Goal: Information Seeking & Learning: Check status

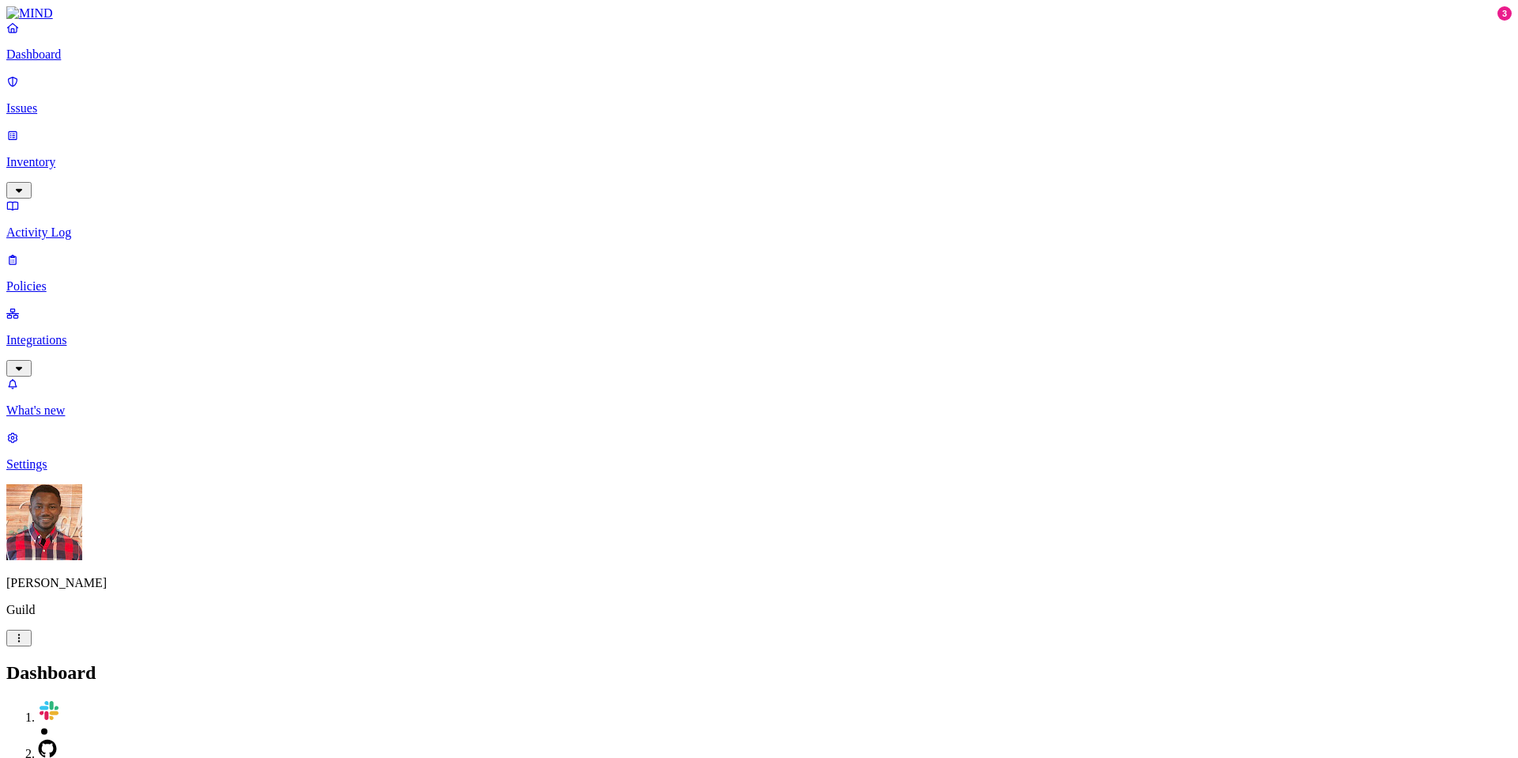
click at [91, 101] on p "Issues" at bounding box center [759, 108] width 1506 height 14
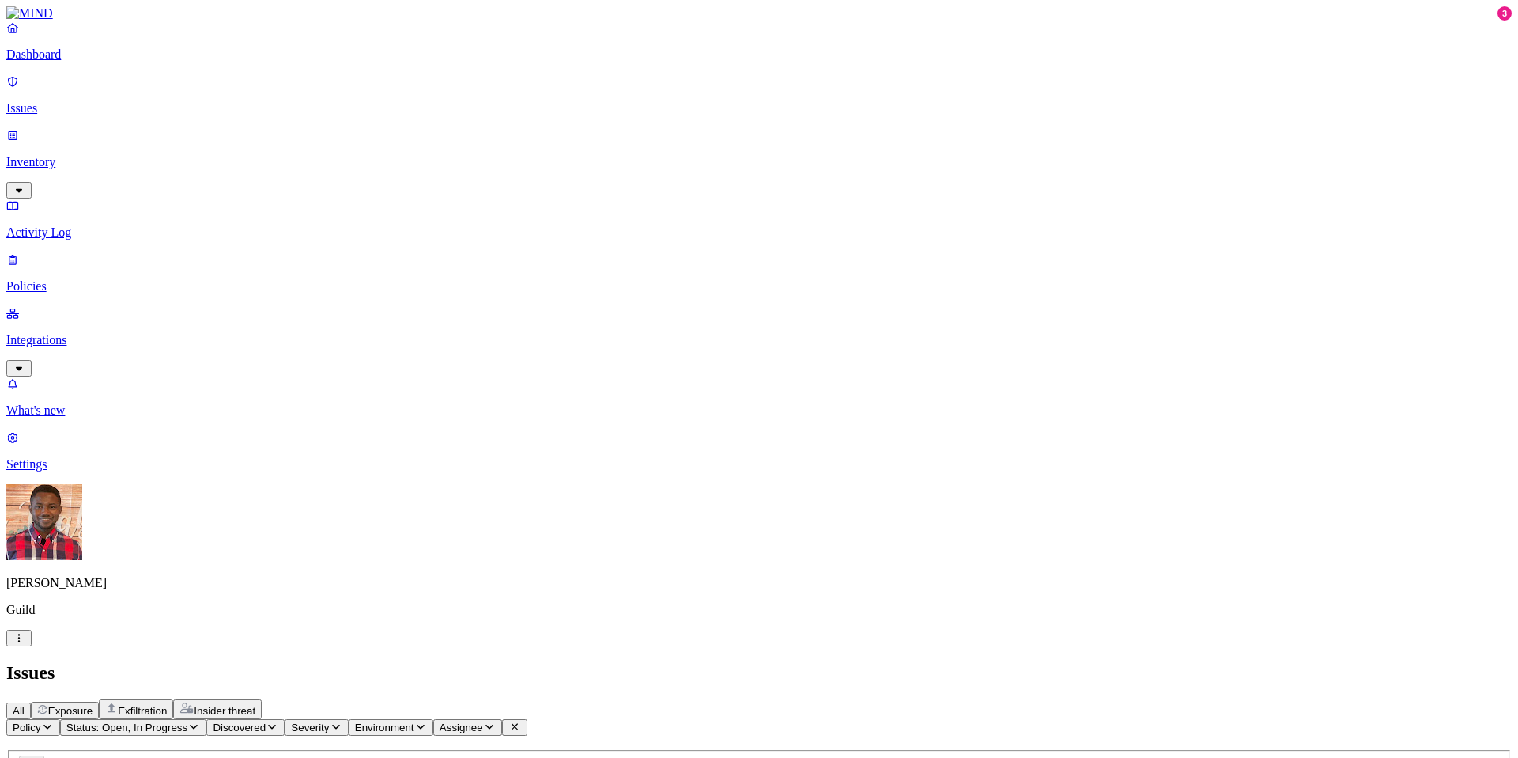
click at [51, 724] on icon "button" at bounding box center [47, 726] width 8 height 5
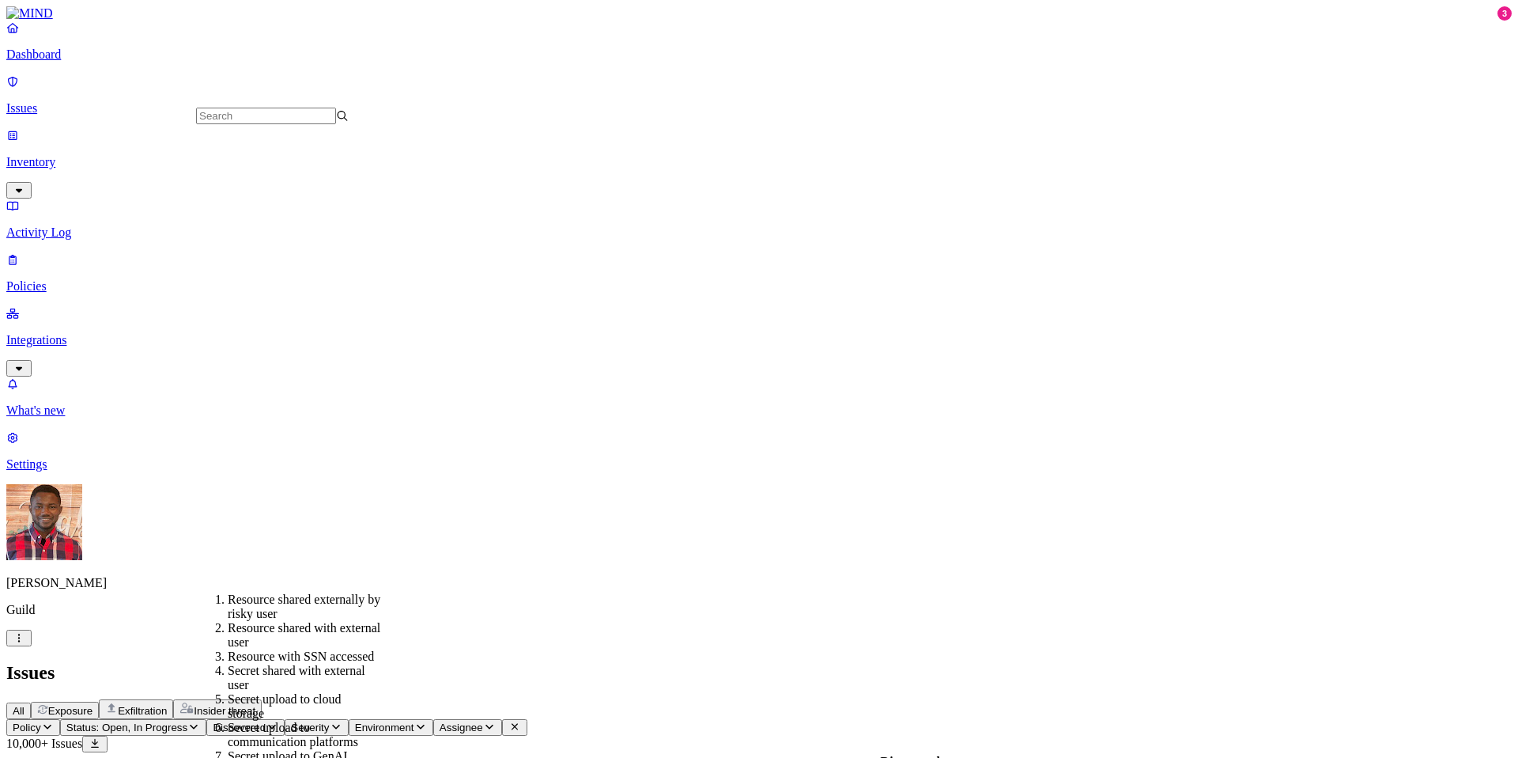
scroll to position [606, 0]
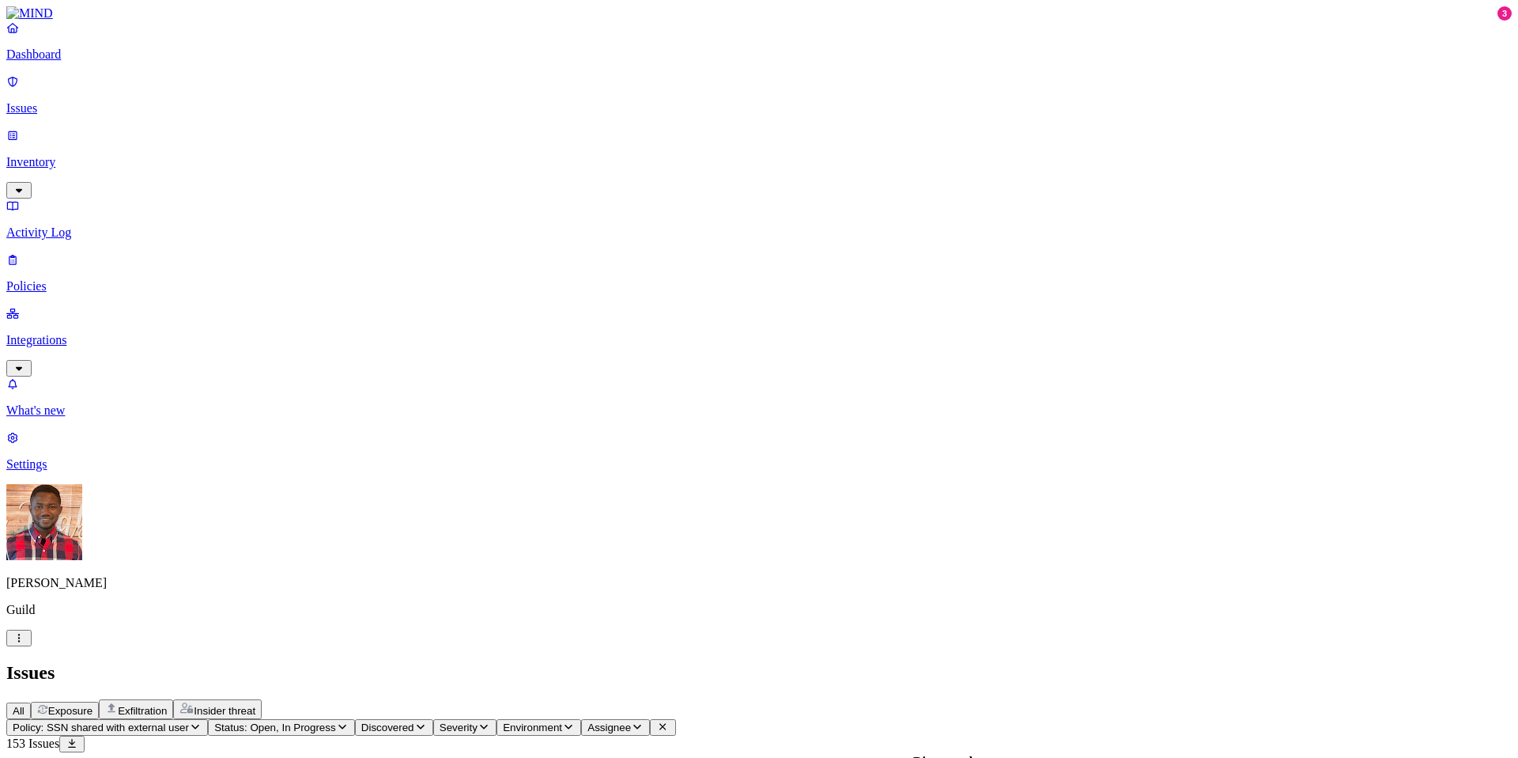
click at [644, 721] on icon "button" at bounding box center [637, 726] width 13 height 10
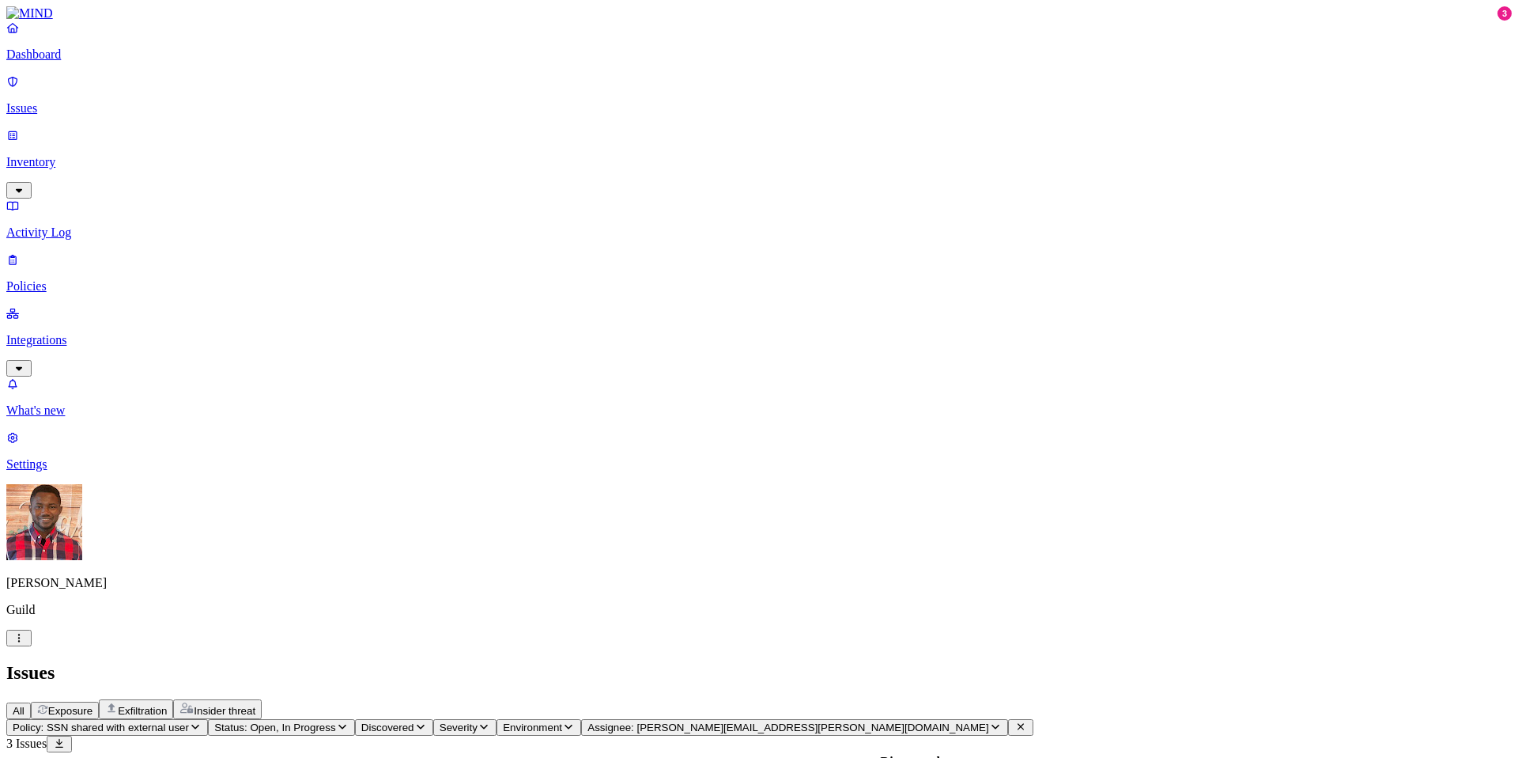
scroll to position [325, 0]
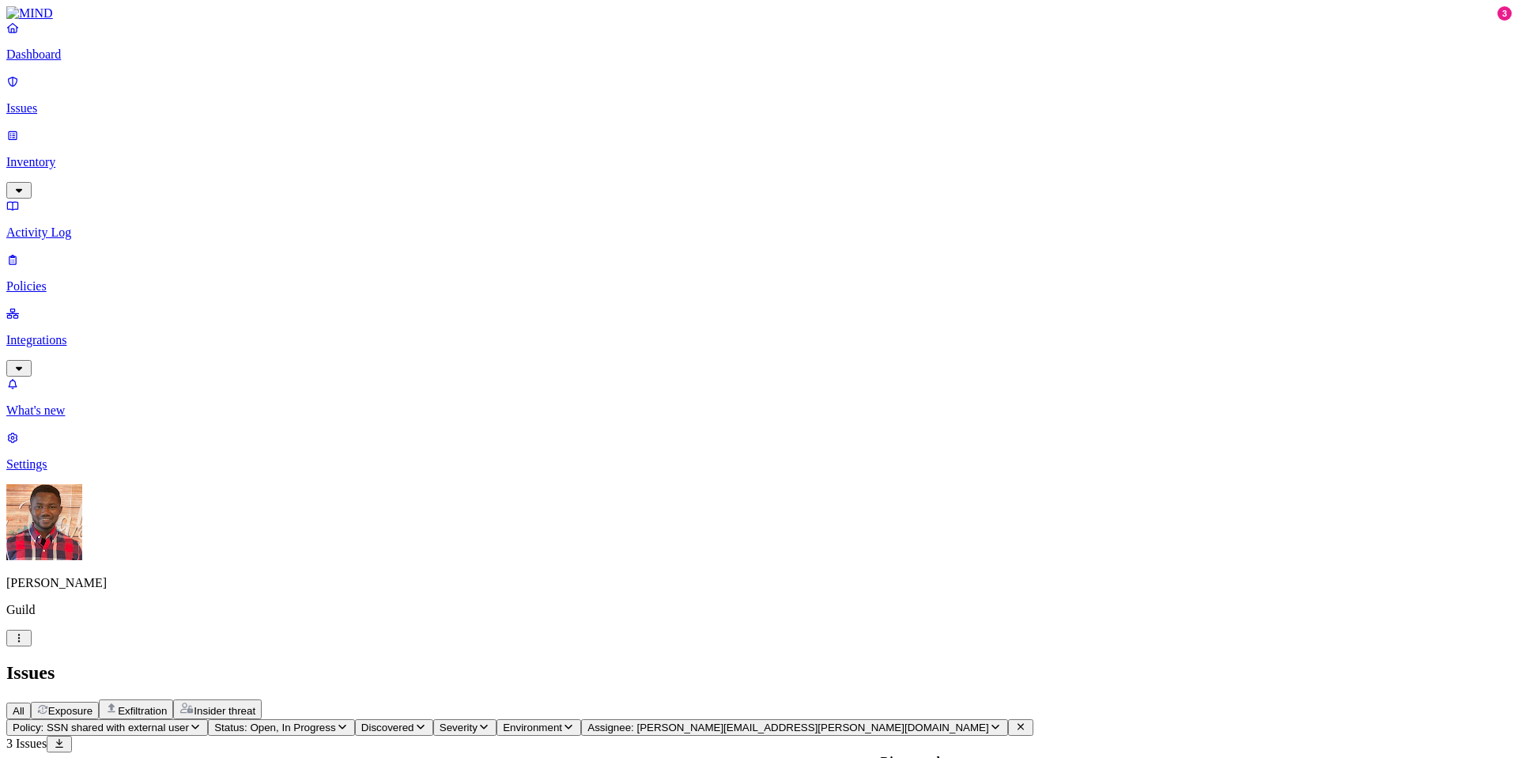
click at [29, 757] on button "Select all" at bounding box center [23, 773] width 13 height 5
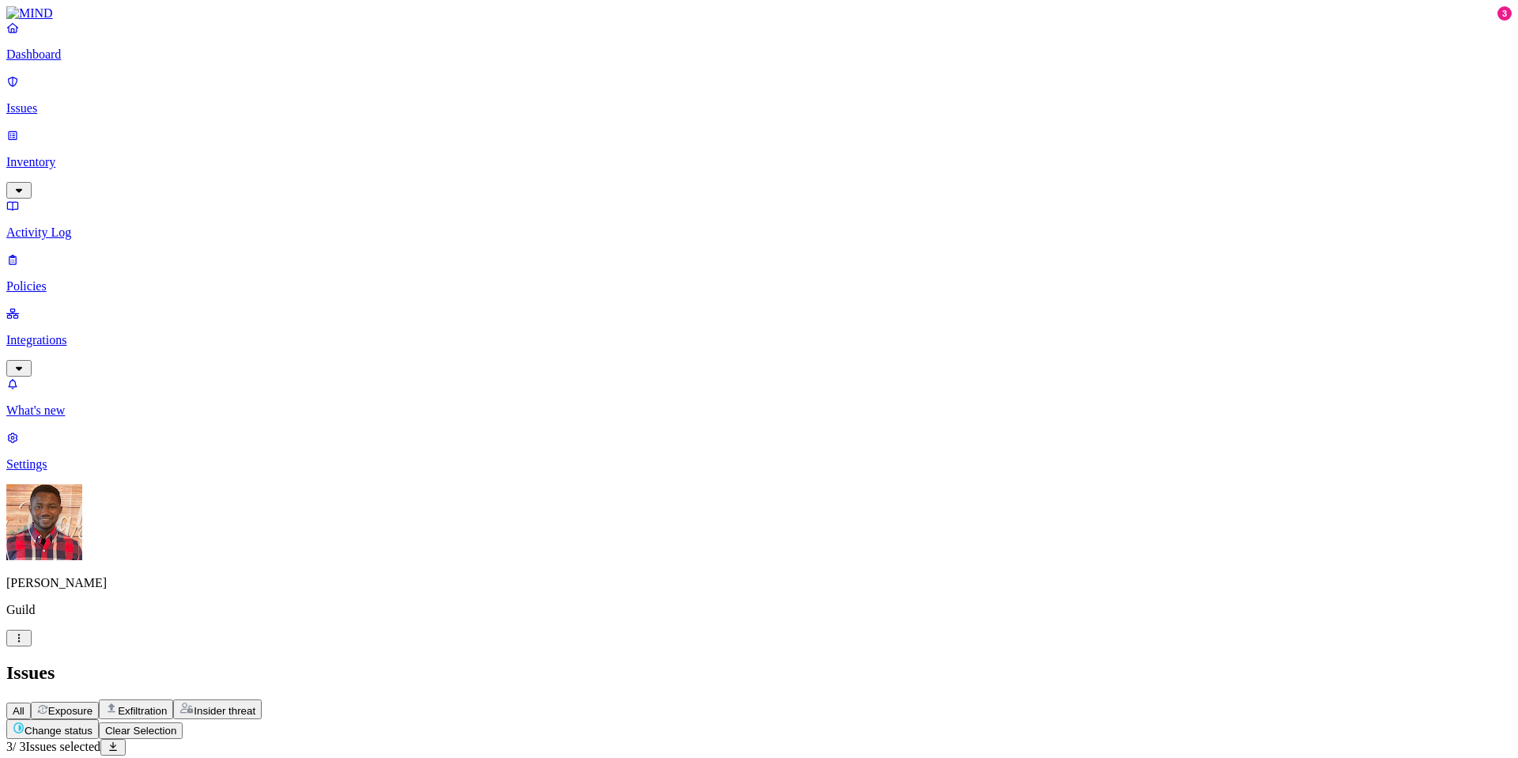
click at [29, 757] on button "Select all" at bounding box center [23, 773] width 13 height 17
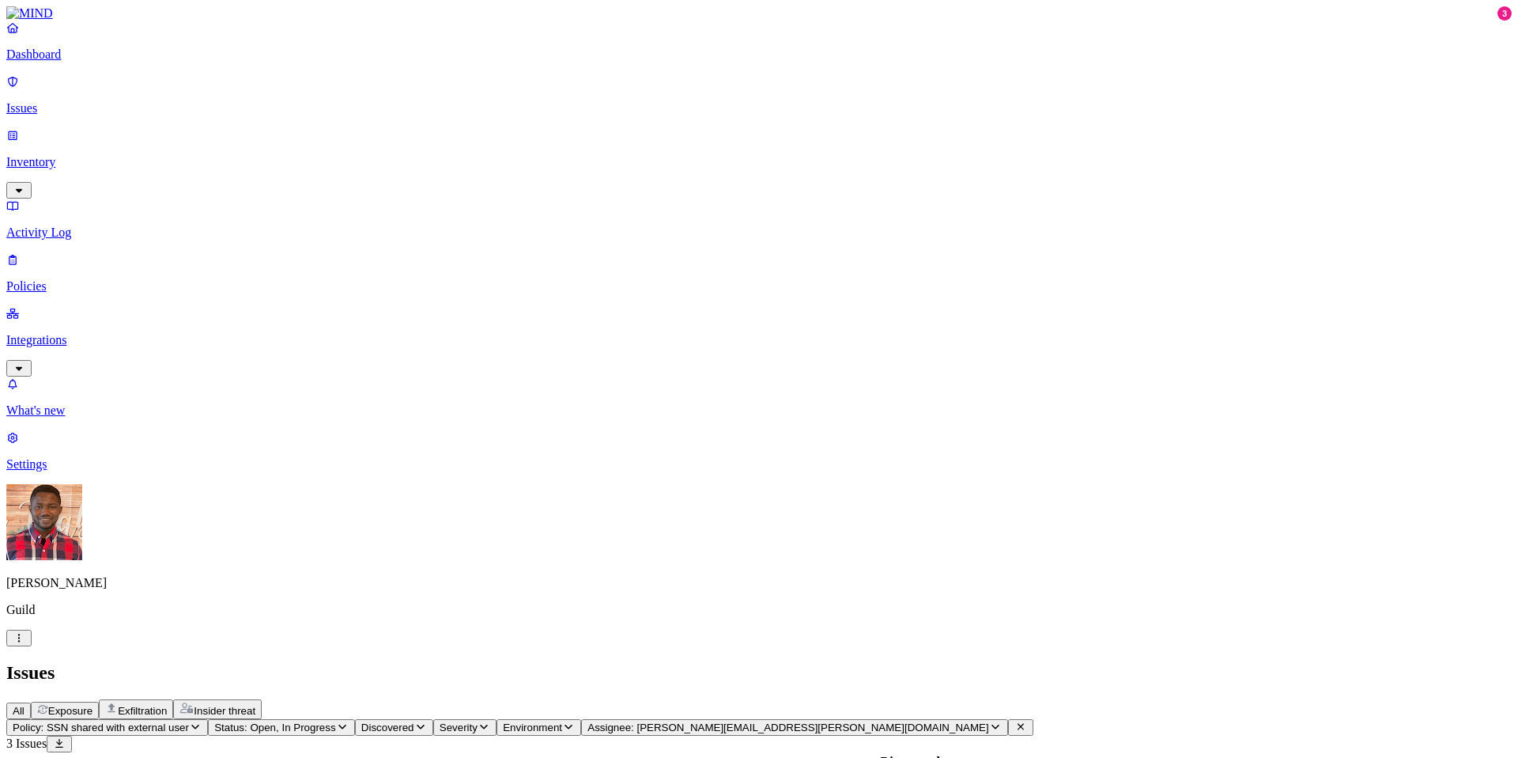
click at [29, 757] on button "Select all" at bounding box center [23, 773] width 13 height 5
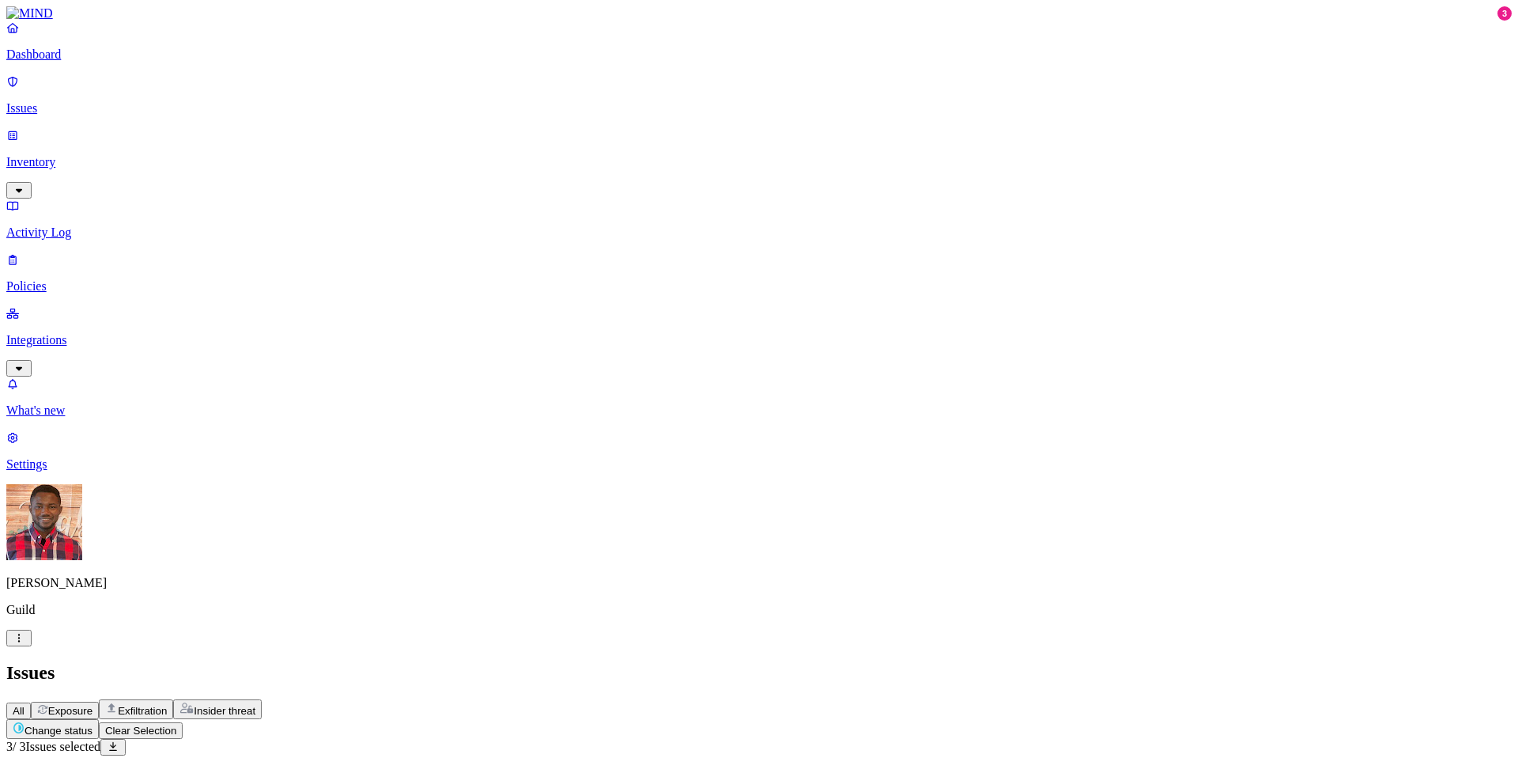
click at [29, 757] on button "Select all" at bounding box center [23, 773] width 13 height 17
